Goal: Find contact information: Find contact information

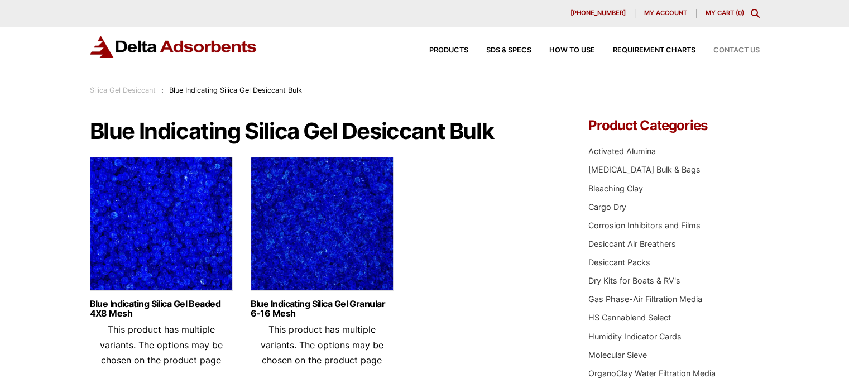
click at [737, 49] on span "Contact Us" at bounding box center [736, 50] width 46 height 7
click at [739, 52] on span "Contact Us" at bounding box center [736, 50] width 46 height 7
